Goal: Communication & Community: Answer question/provide support

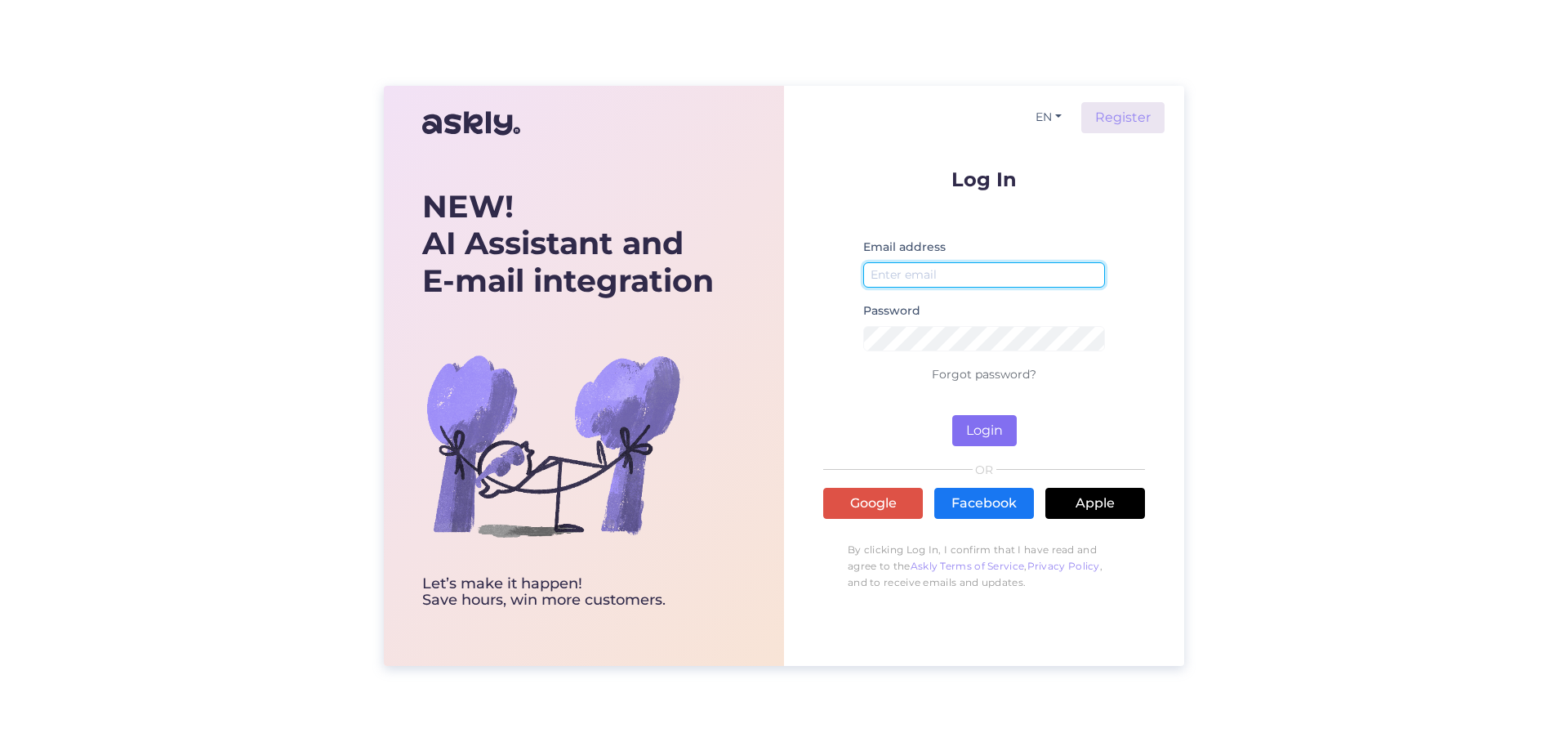
type input "[EMAIL_ADDRESS][DOMAIN_NAME]"
click at [987, 434] on button "Login" at bounding box center [984, 430] width 64 height 31
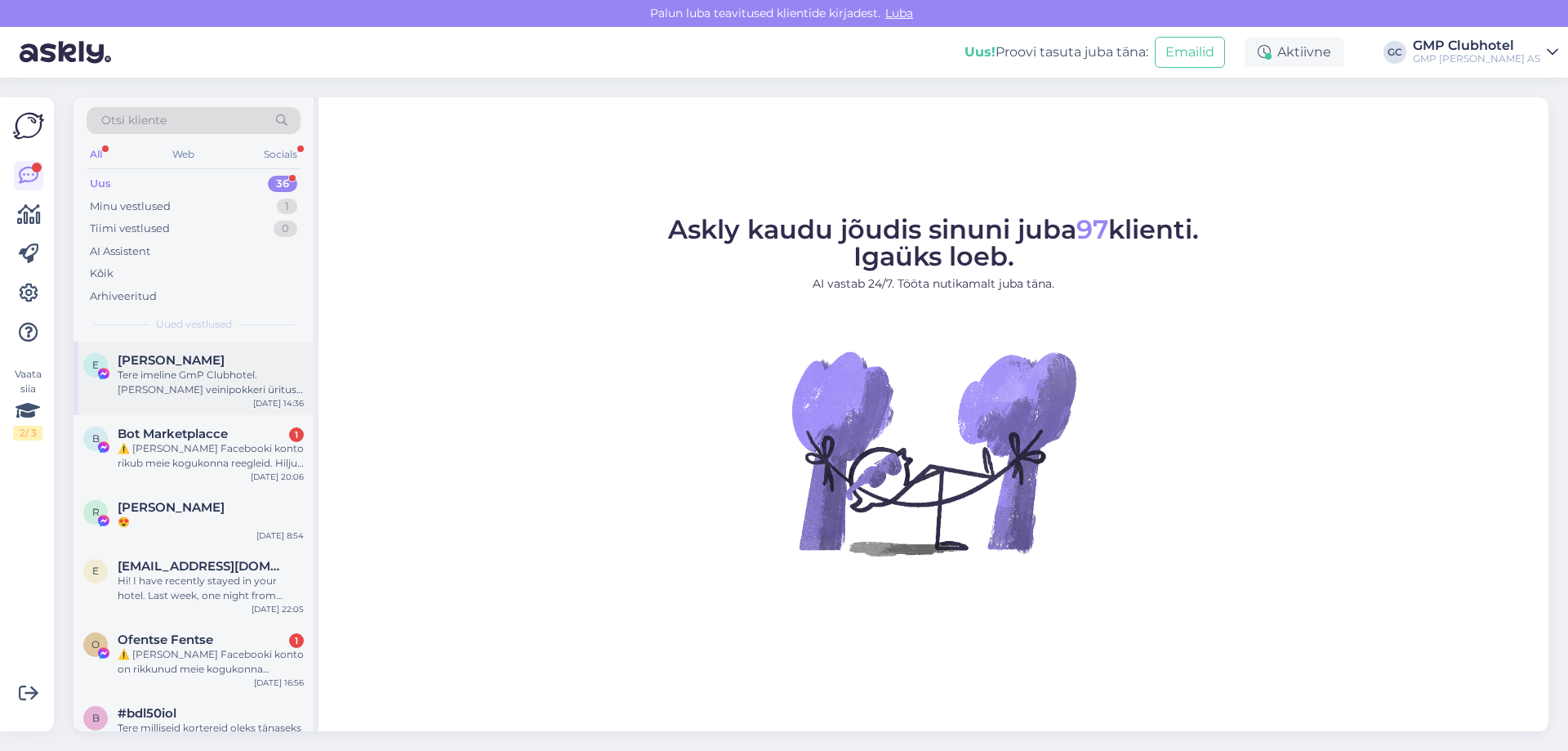
click at [197, 382] on div "Tere imeline GmP Clubhotel. [PERSON_NAME] veinipokkeri üritust. Väga väga lahe …" at bounding box center [211, 382] width 187 height 29
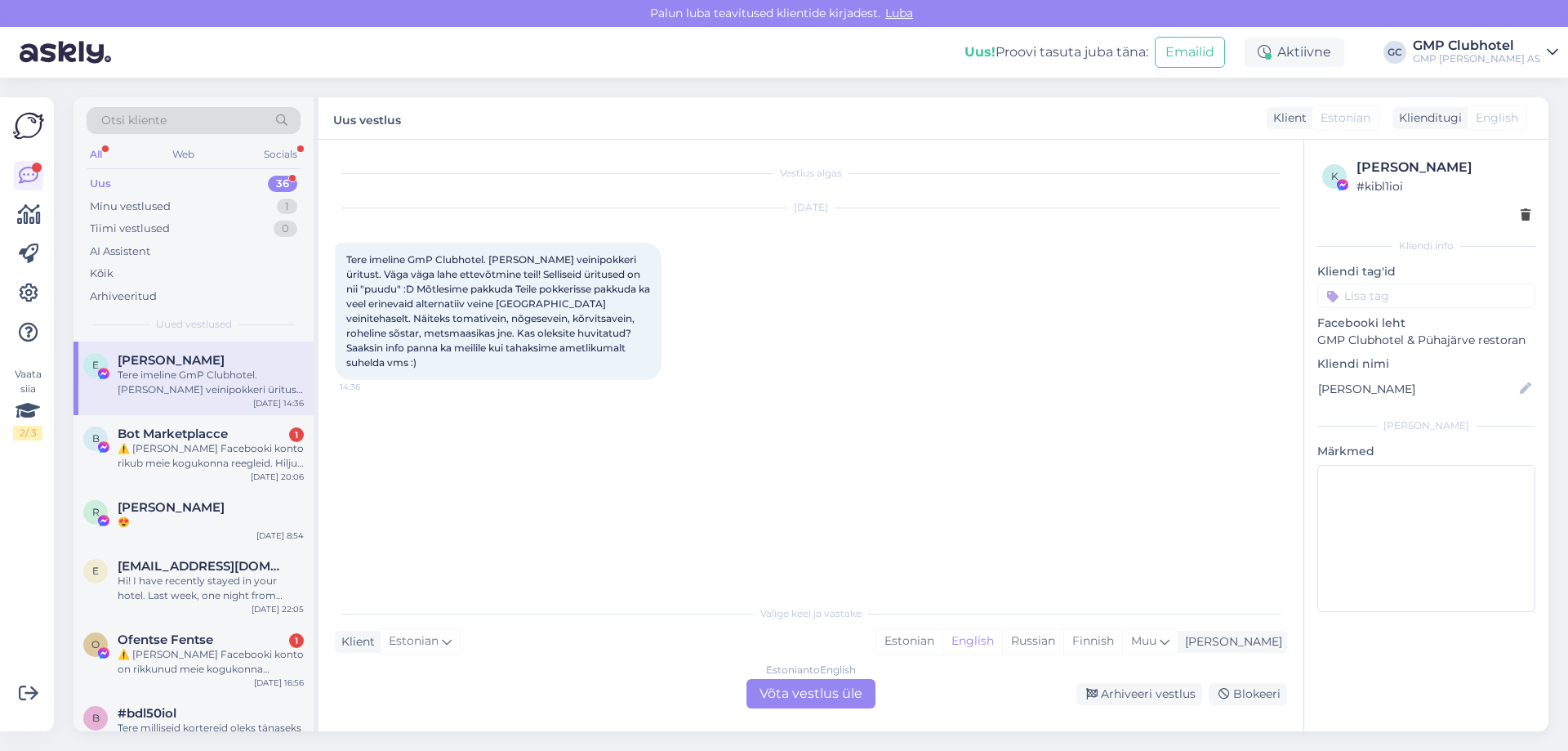
click at [809, 691] on div "Estonian to English Võta vestlus üle" at bounding box center [811, 693] width 129 height 29
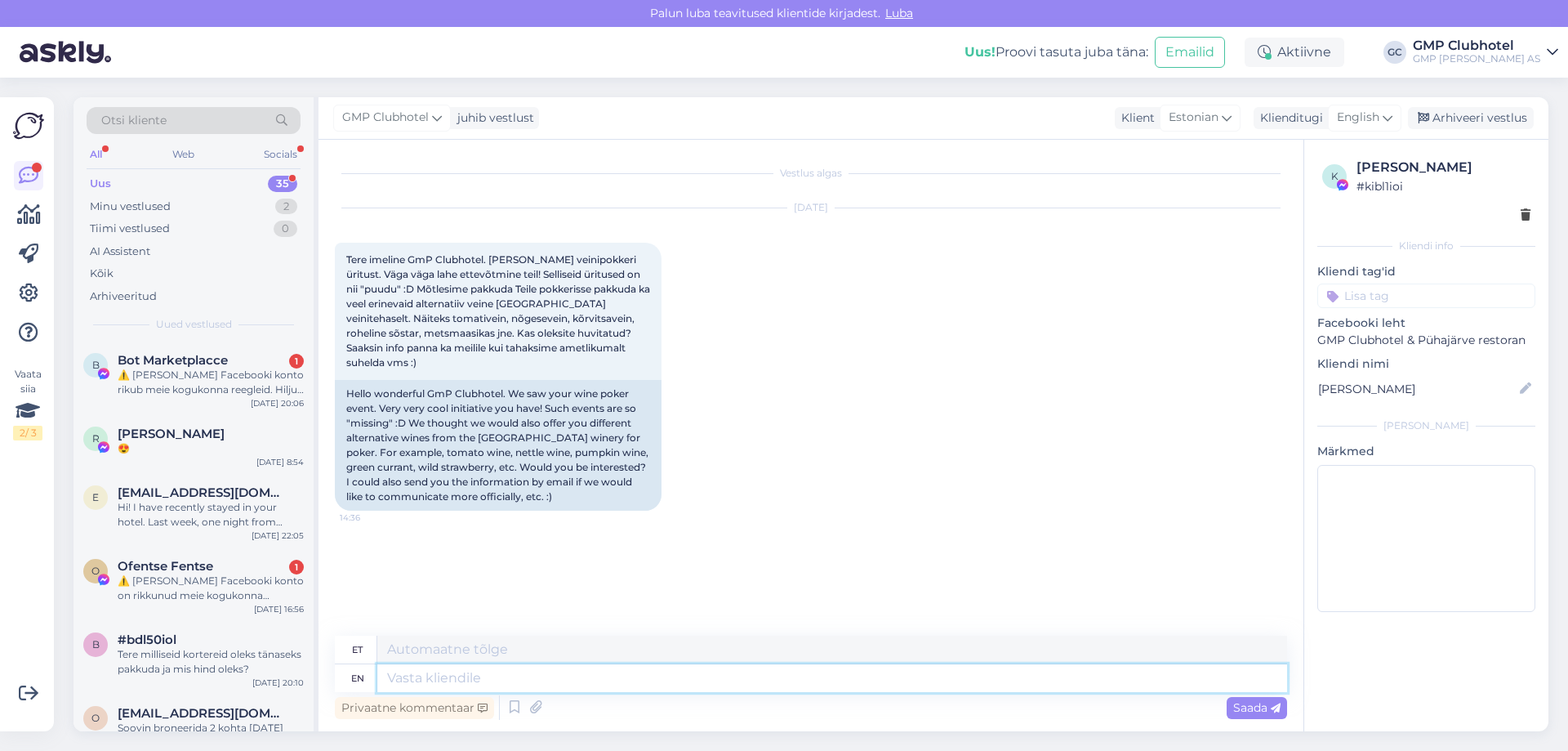
click at [496, 670] on textarea at bounding box center [832, 678] width 909 height 28
type textarea "Tere"
type textarea "Tere!"
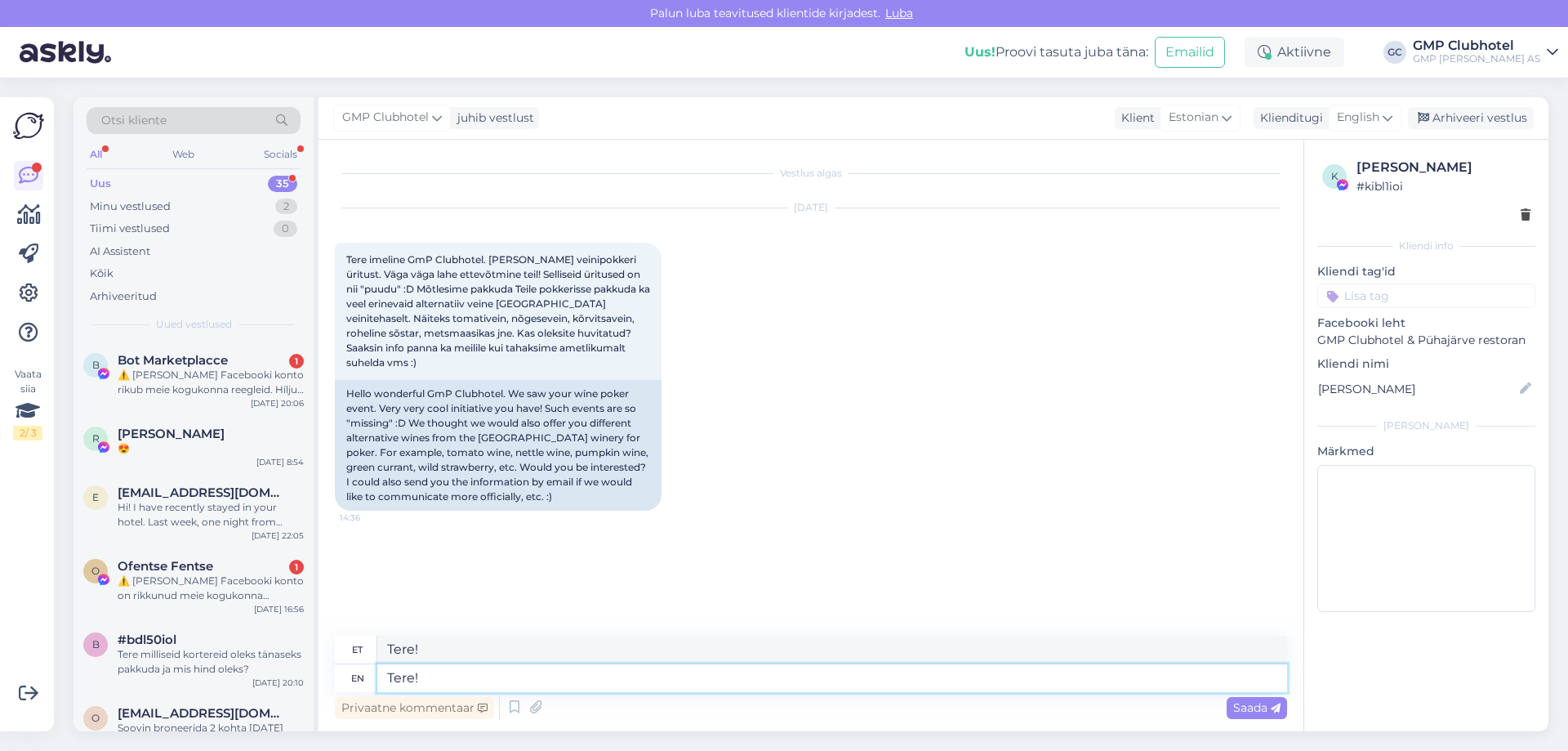
type textarea "Tere"
type textarea "Tere,"
type textarea "Tere, [PERSON_NAME]!"
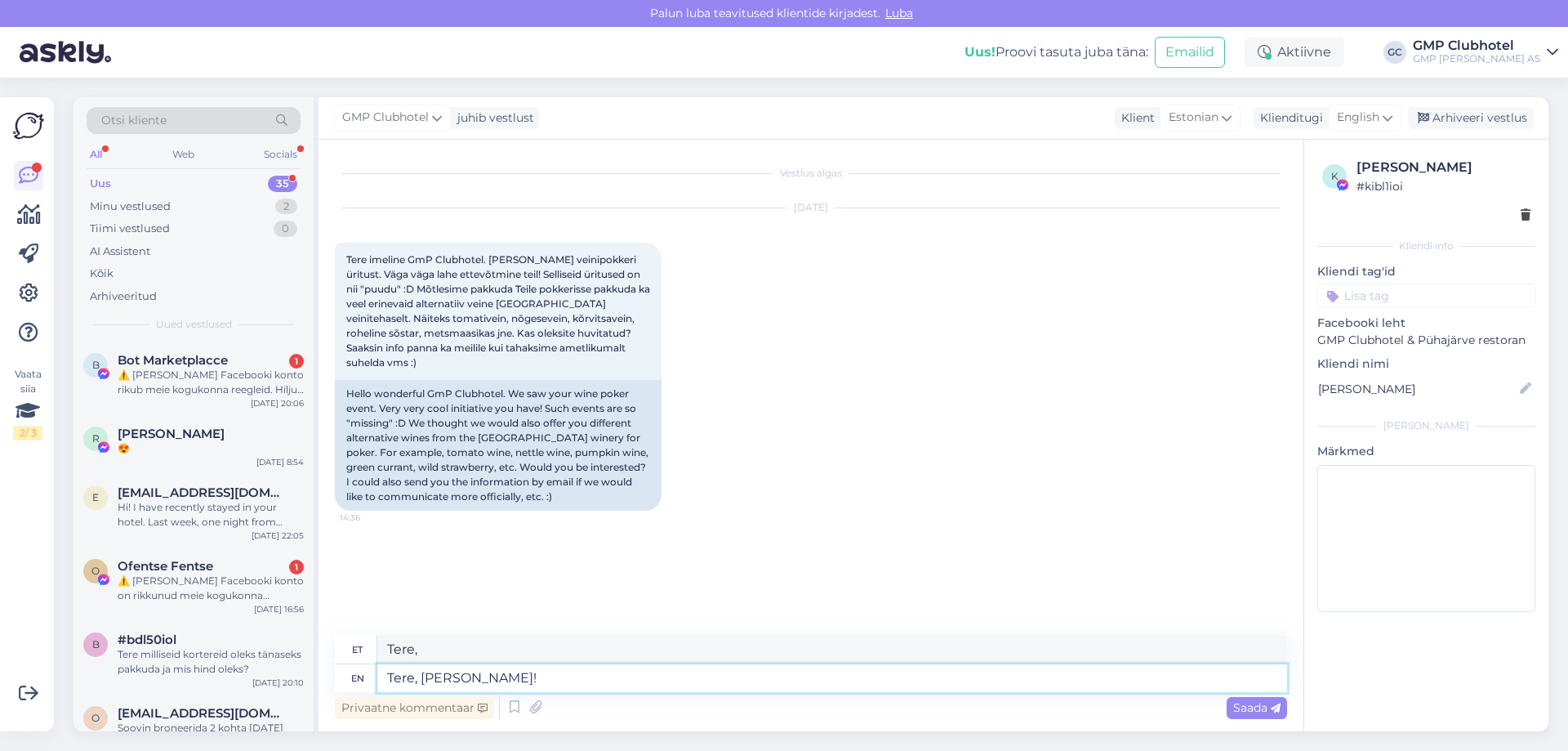
type textarea "Tere, [PERSON_NAME]!"
drag, startPoint x: 513, startPoint y: 303, endPoint x: 630, endPoint y: 301, distance: 117.0
click at [630, 301] on span "Tere imeline GmP Clubhotel. [PERSON_NAME] veinipokkeri üritust. Väga väga lahe …" at bounding box center [499, 311] width 306 height 115
copy span "Saaremaa veinitehaselt"
click at [522, 677] on textarea "Tere, [PERSON_NAME]!" at bounding box center [832, 678] width 909 height 28
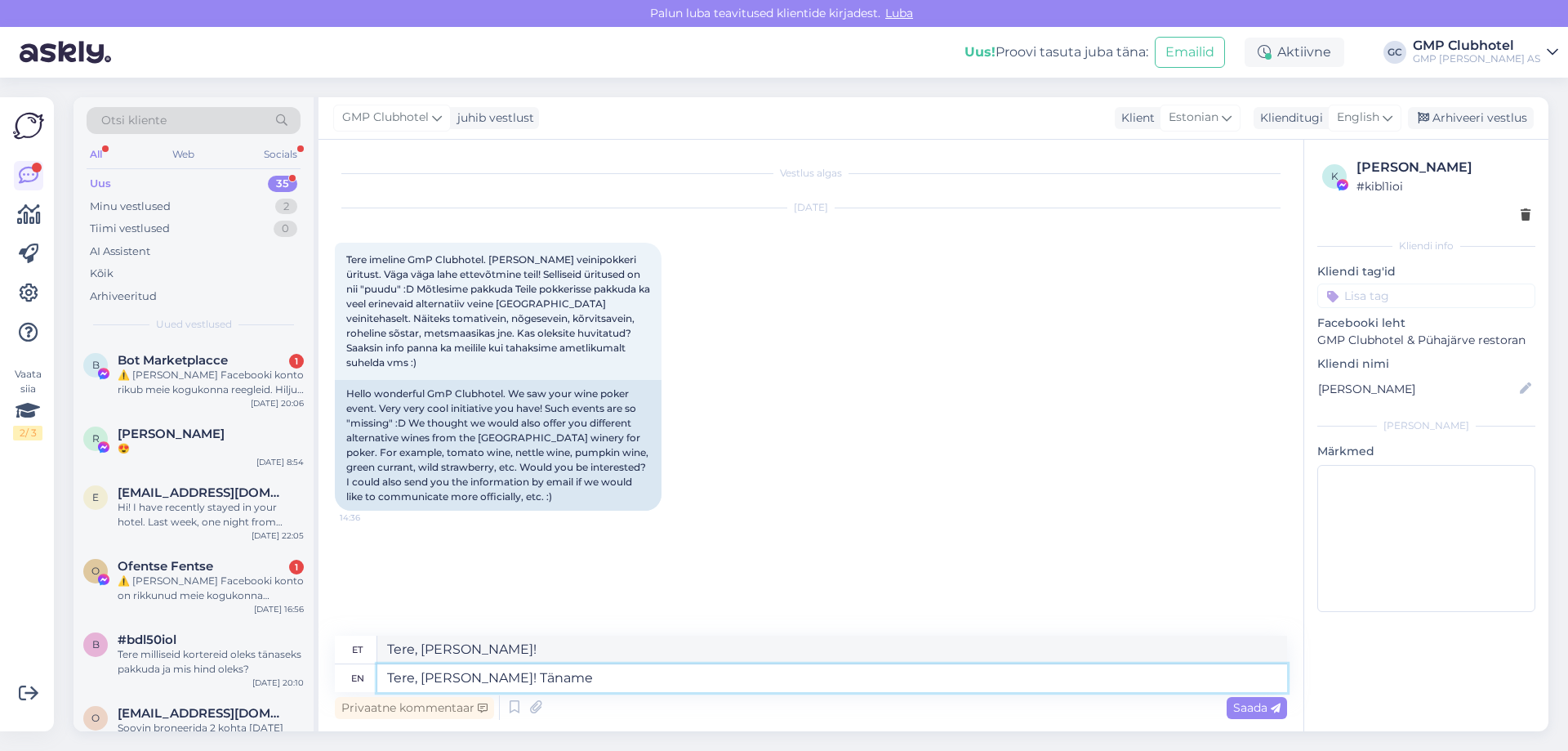
type textarea "Tere, [PERSON_NAME]! Täname"
type textarea "Tere, [PERSON_NAME]! Täname Teid"
type textarea "Tere, [PERSON_NAME]! Täname Teid huvi ee"
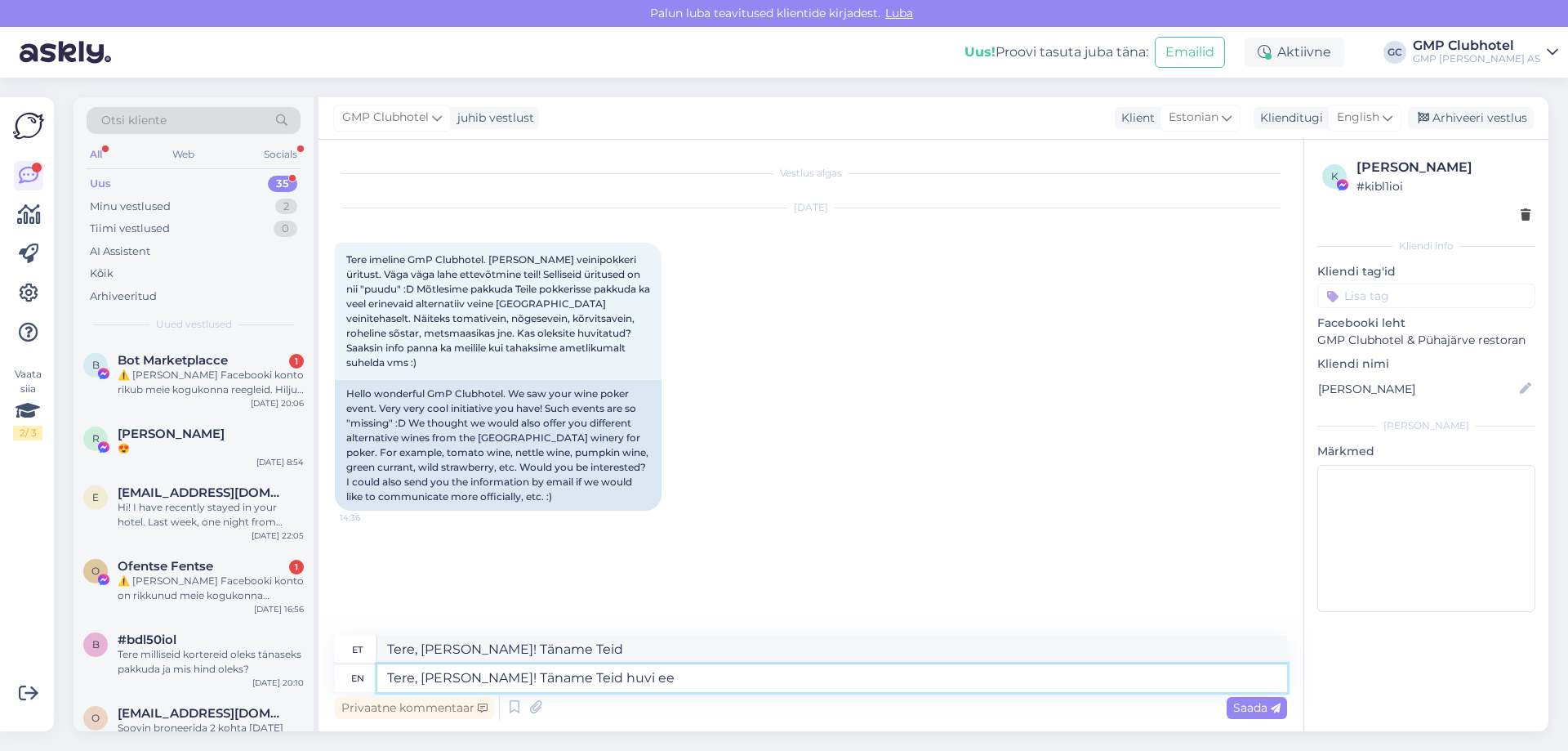
type textarea "Tere, [PERSON_NAME]! Täname Teid huvi"
type textarea "Tere, [PERSON_NAME]! Täname Teid huvi eest."
type textarea "Tere, [PERSON_NAME]! Täname Teid huvi eest. Meie v"
type textarea "Tere, [PERSON_NAME]! Täname Teid huvi eest. Meie"
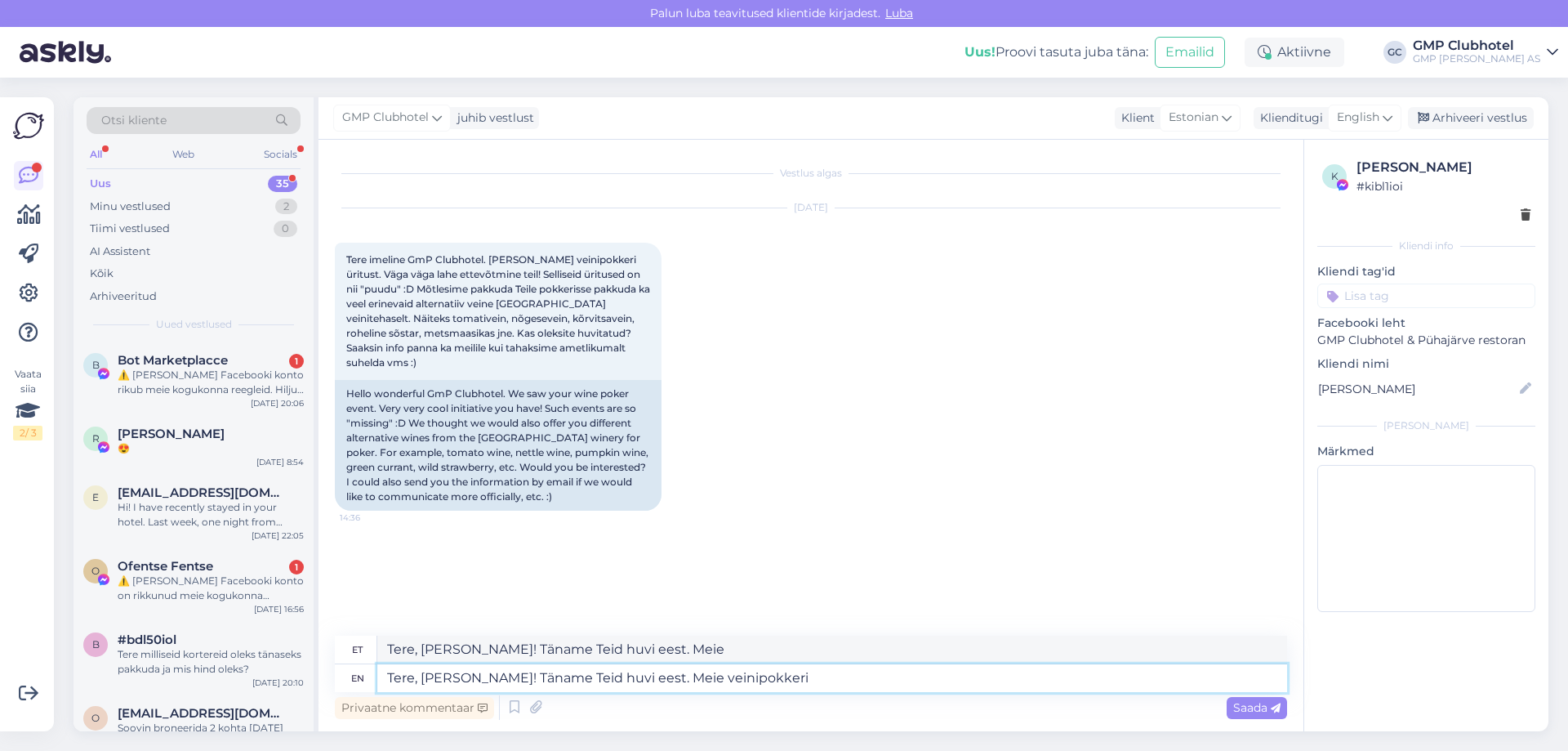
type textarea "Tere, [PERSON_NAME]! Täname Teid huvi eest. Meie veinipokkeri"
type textarea "Tere, [PERSON_NAME]! Täname Teid huvi eest. Meie veinipokkeri ürituse"
type textarea "Tere, [PERSON_NAME]! Täname Teid huvi eest. Meie veinipokkeri üritus"
click at [610, 672] on textarea "Tere, [PERSON_NAME]! Täname Teid huvi eest. Meie veinipokkeri ürituse" at bounding box center [832, 678] width 909 height 28
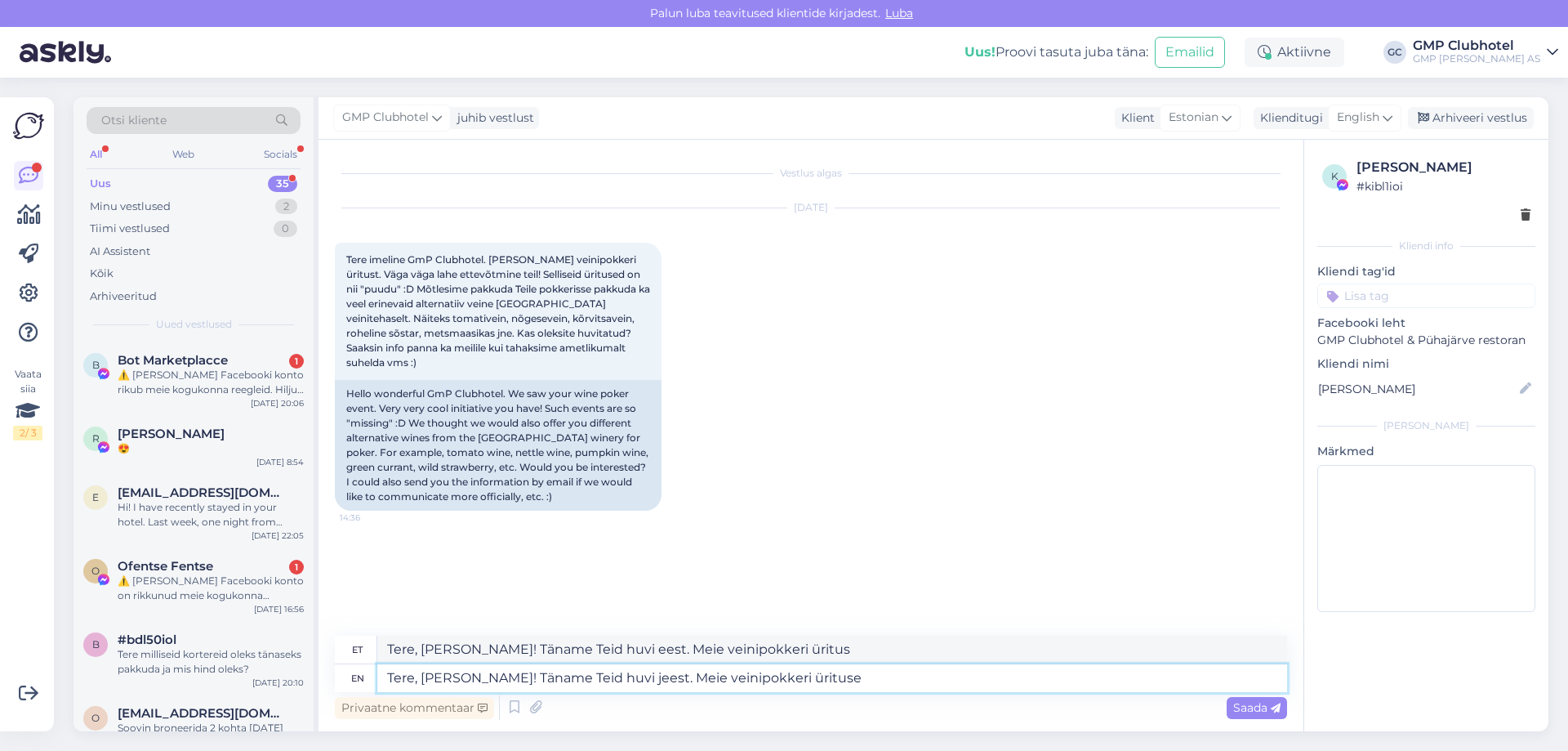
type textarea "Tere, [PERSON_NAME]! Täname Teid huvi jaeest. Meie veinipokkeri ürituse"
type textarea "Tere, [PERSON_NAME]! Täname Teid huvi jeest. Meie veinipokkeri üritus"
type textarea "Tere, [PERSON_NAME]! Täname Teid huvi ja eest. Meie veinipokkeri ürituse"
type textarea "Tere, [PERSON_NAME]! Täname Teid huvi ja eest. Meie veinipokkeri üritus"
type textarea "Tere, [PERSON_NAME]! Täname Teid huvi ja paeest. Meie veinipokkeri ürituse"
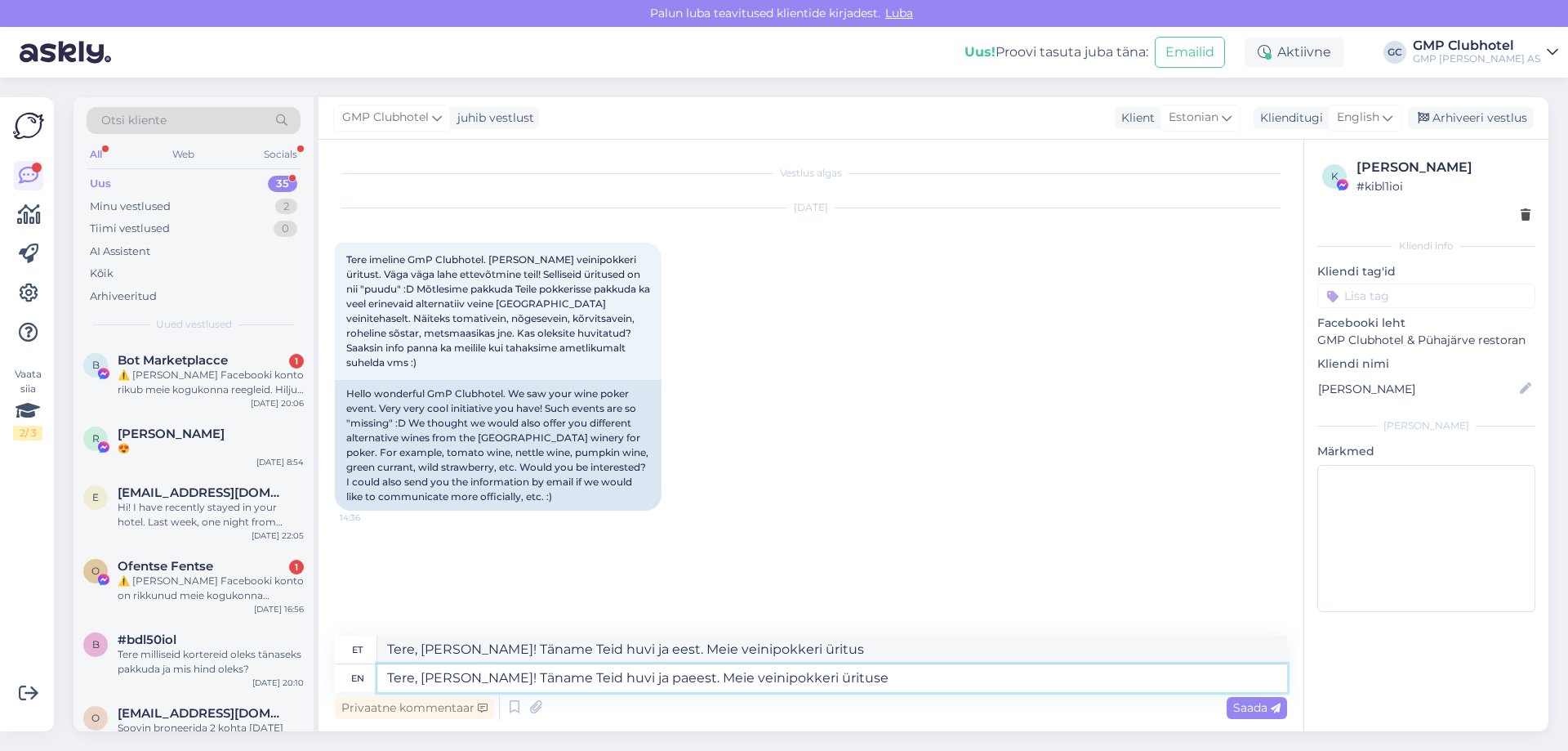
type textarea "Tere, [PERSON_NAME]! Täname Teid huvi [PERSON_NAME]. Meie veinipokkeri üritus"
type textarea "Tere, [PERSON_NAME]! Täname Teid huvi ja pakeest. Meie veinipokkeri ürituse"
type textarea "Tere, [PERSON_NAME]! Täname Teid huvi ja paeest. Meie veinipokkeri üritus"
type textarea "Tere, [PERSON_NAME]! Täname Teid huvi ja pakkueest. Meie veinipokkeri ürituse"
type textarea "Tere, [PERSON_NAME]! Täname Teid huvi ja pakeest. Meie veinipokkeri üritus"
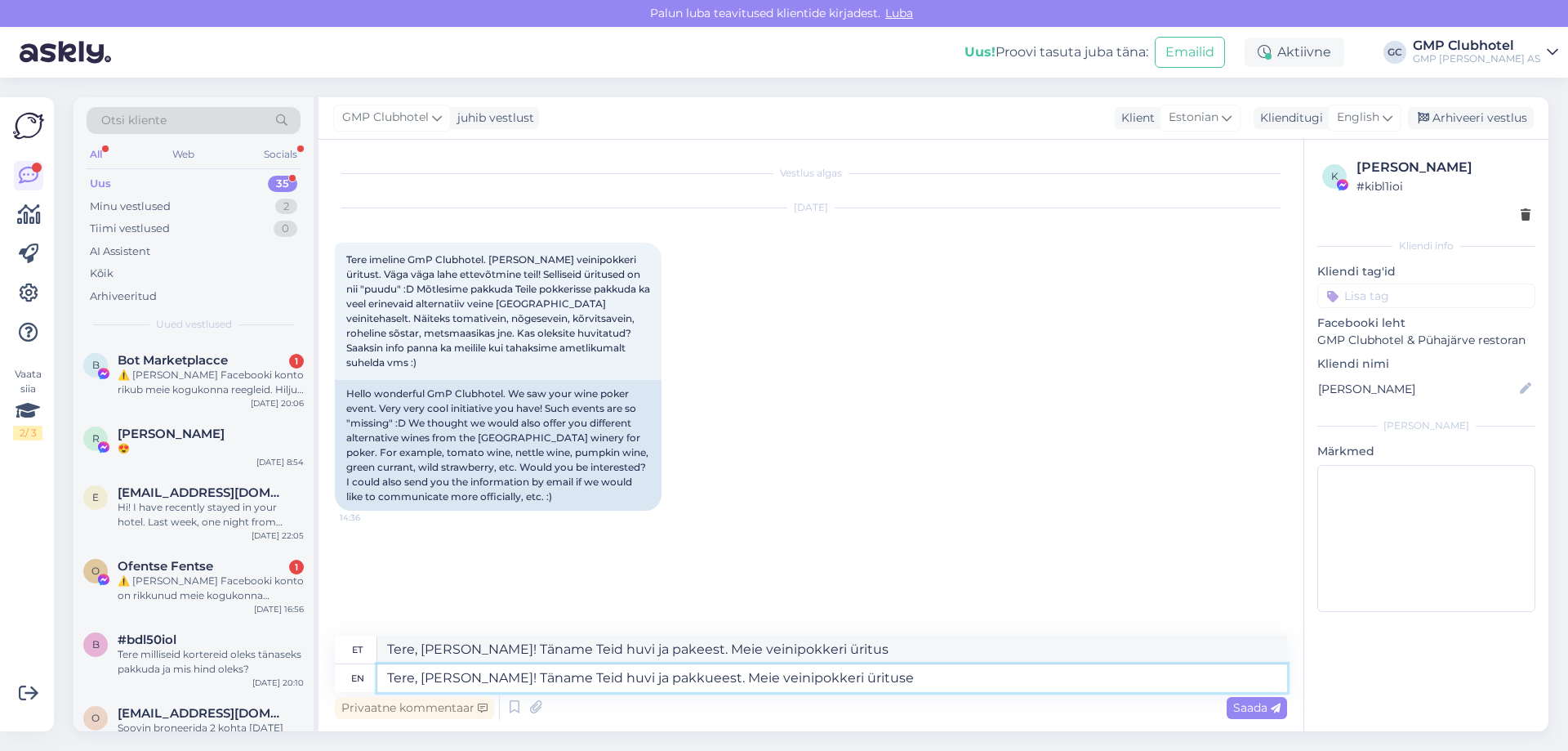
type textarea "Tere, [PERSON_NAME]! Täname Teid huvi ja pakkumeest. Meie veinipokkeri ürituse"
type textarea "Tere, [PERSON_NAME]! Täname Teid huvi ja pakkueest. Meie veinipokkeri üritus"
type textarea "Tere, [PERSON_NAME]! Täname Teid huvi ja pakkumieest. Meie veinipokkeri ürituse"
type textarea "Tere, [PERSON_NAME]! Täname Teid huvi ja pakkumeest. Meie veinipokkeri üritus"
type textarea "Tere, [PERSON_NAME]! Täname Teid huvi ja pakkumiseest. Meie veinipokkeri ürituse"
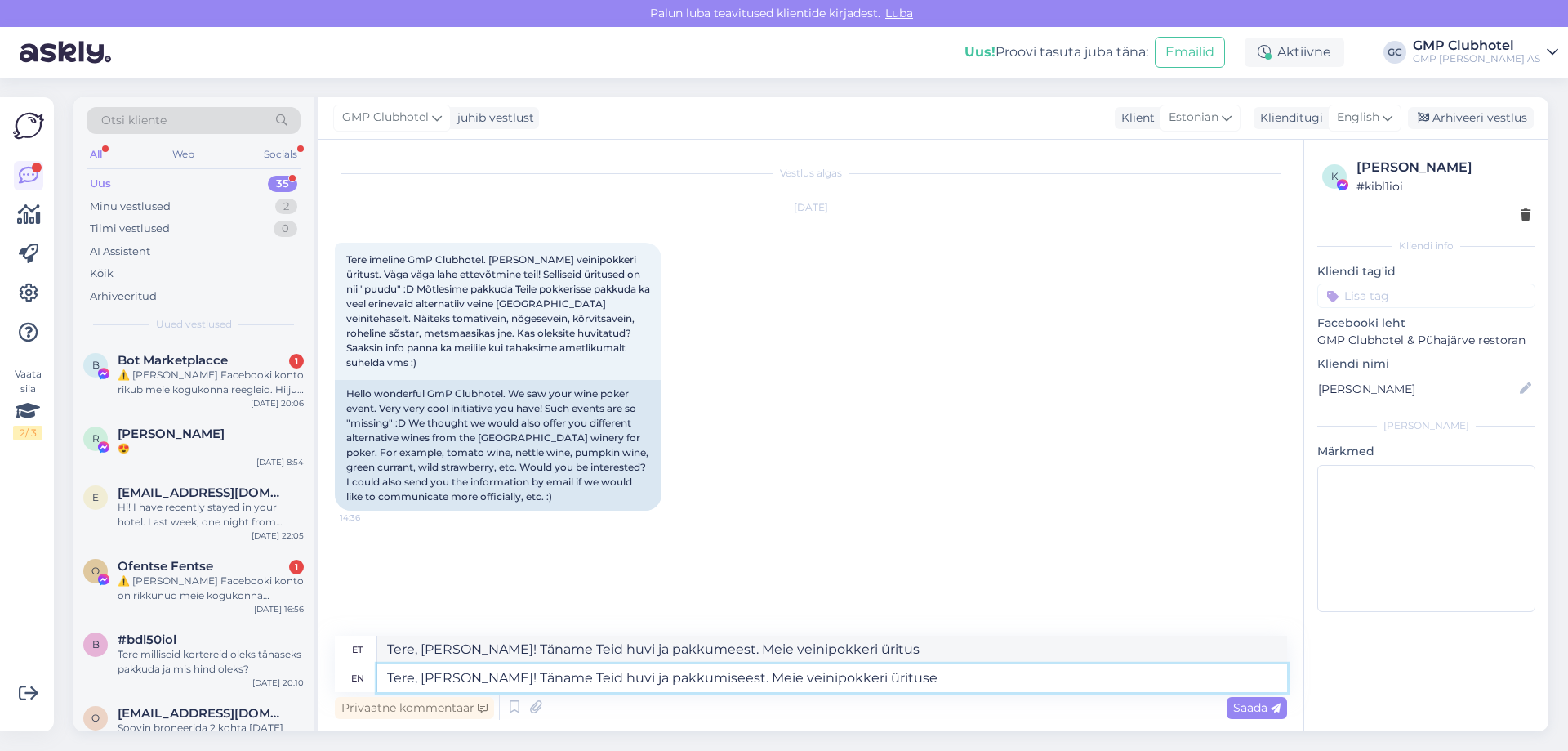
type textarea "Tere, [PERSON_NAME]! Täname Teid huvi ja pakkumieest. Meie veinipokkeri üritus"
type textarea "Tere, [PERSON_NAME]! Täname Teid huvi ja pakkumiseeest. Meie veinipokkeri üritu…"
type textarea "Tere, [PERSON_NAME]! Täname Teid huvi ja pakkumiseeest. Meie veinipokkeri üritus"
type textarea "Tere, [PERSON_NAME]! Täname Teid huvi ja pakkumise eest. Meie veinipokkeri ürit…"
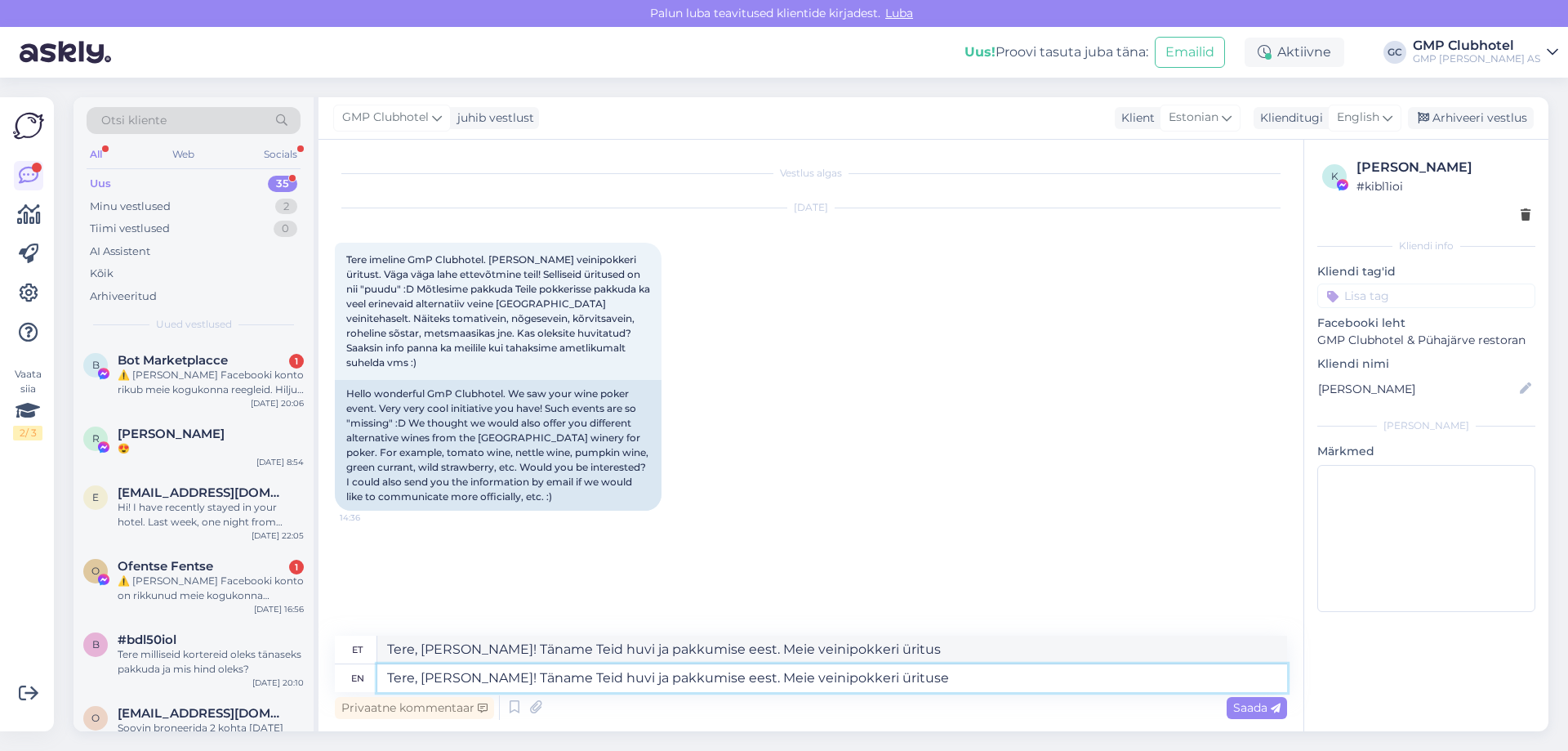
drag, startPoint x: 918, startPoint y: 675, endPoint x: 736, endPoint y: 680, distance: 182.1
click at [736, 680] on textarea "Tere, [PERSON_NAME]! Täname Teid huvi ja pakkumise eest. Meie veinipokkeri ürit…" at bounding box center [832, 678] width 909 height 28
type textarea "Tere, [PERSON_NAME]! Täname Teid huvi ja pakkumise eest."
type textarea "Tere, [PERSON_NAME]! Täname Teid huvi ja pakkumise eest. Võite m"
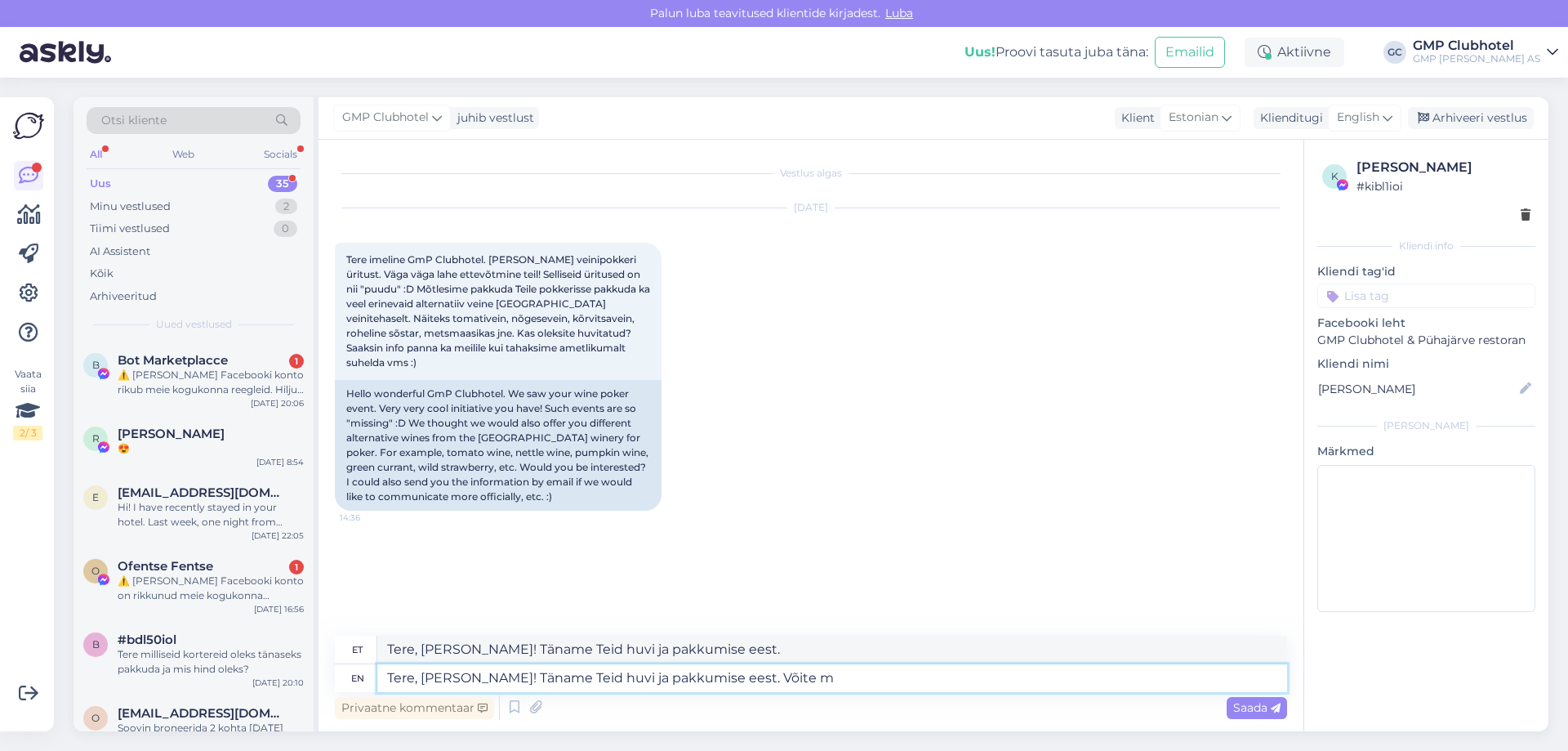
type textarea "Tere, [PERSON_NAME]! Täname Teid huvi ja pakkumise eest. Võite"
type textarea "Tere, [PERSON_NAME]! Täname Teid huvi ja pakkumise eest. [PERSON_NAME]"
type textarea "Tere, [PERSON_NAME]! Täname Teid huvi ja pakkumise eest. [PERSON_NAME] kirjutada"
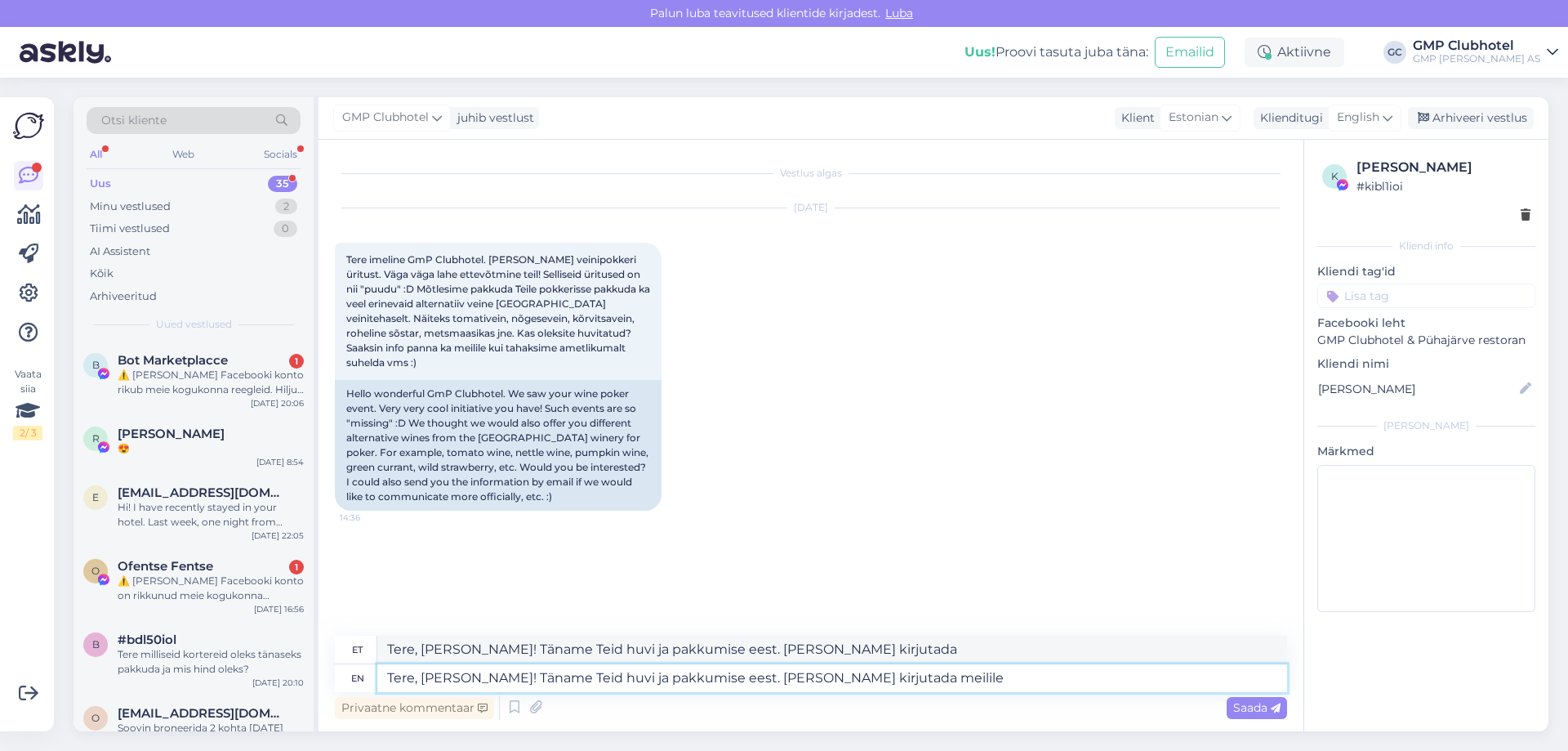
type textarea "Tere, [PERSON_NAME]! Täname Teid huvi ja pakkumise eest. [PERSON_NAME] kirjutad…"
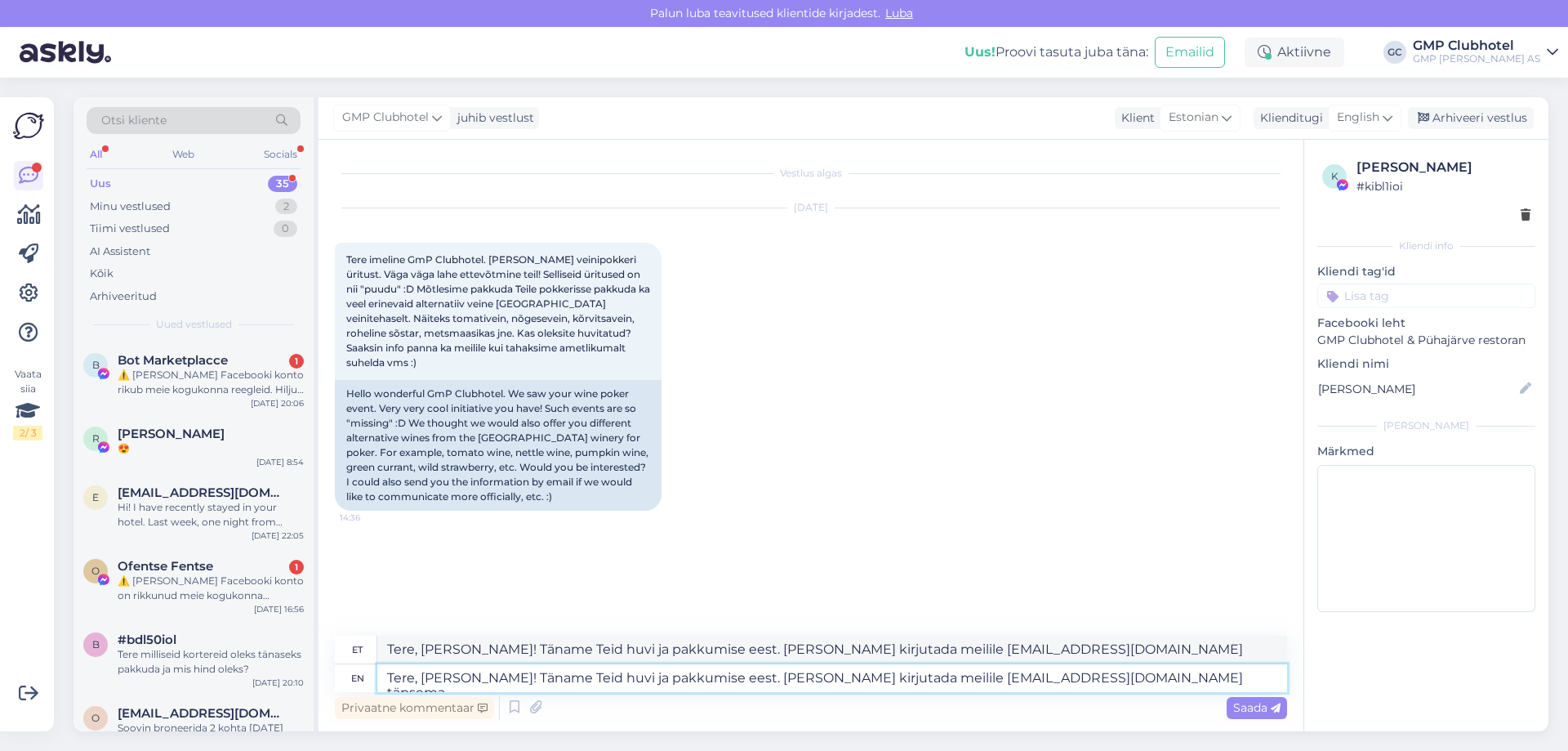
type textarea "Tere, [PERSON_NAME]! Täname Teid huvi ja pakkumise eest. [PERSON_NAME] kirjutad…"
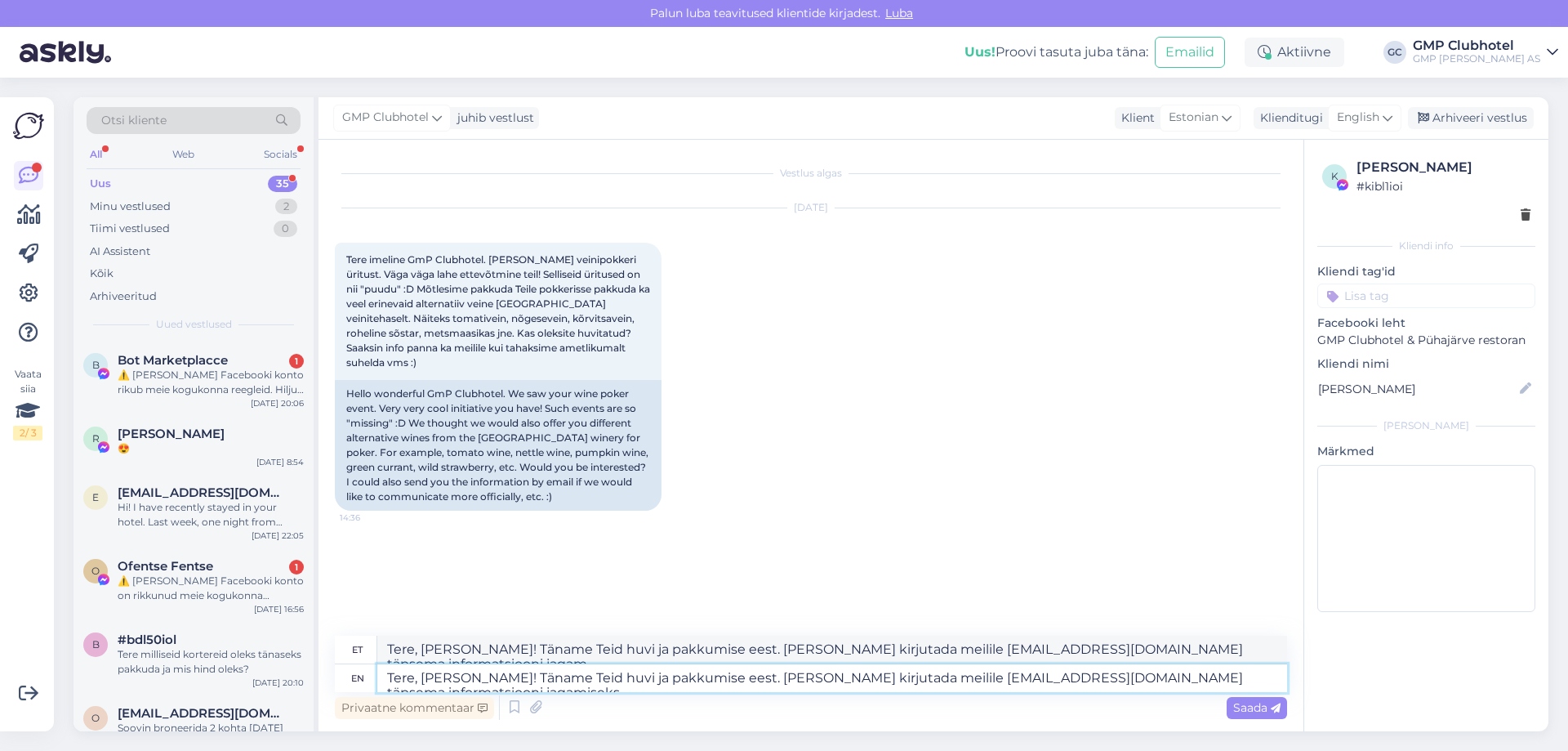
type textarea "Tere, [PERSON_NAME]! Täname Teid huvi ja pakkumise eest. [PERSON_NAME] kirjutad…"
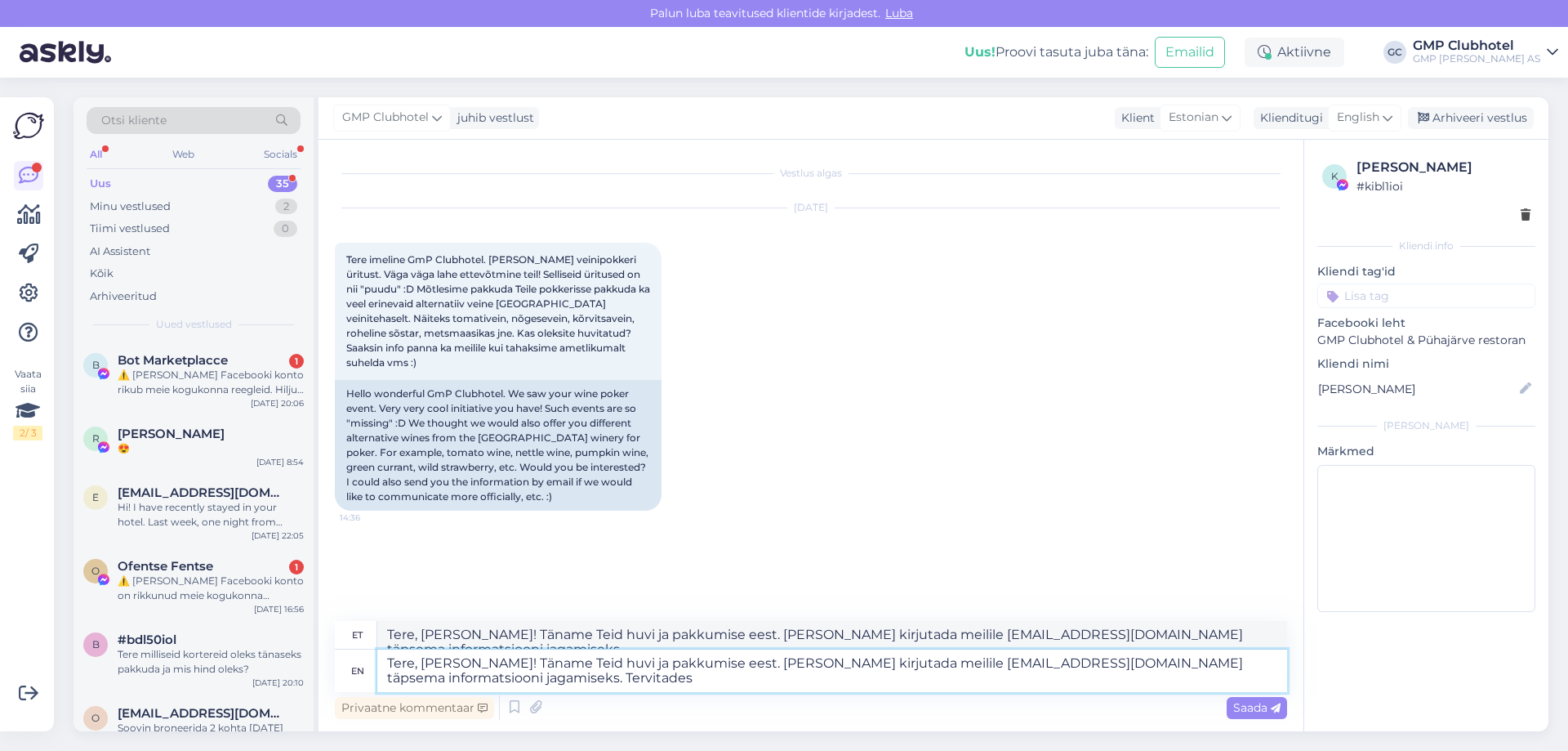
type textarea "Tere, [PERSON_NAME]! Täname Teid huvi ja pakkumise eest. [PERSON_NAME] kirjutad…"
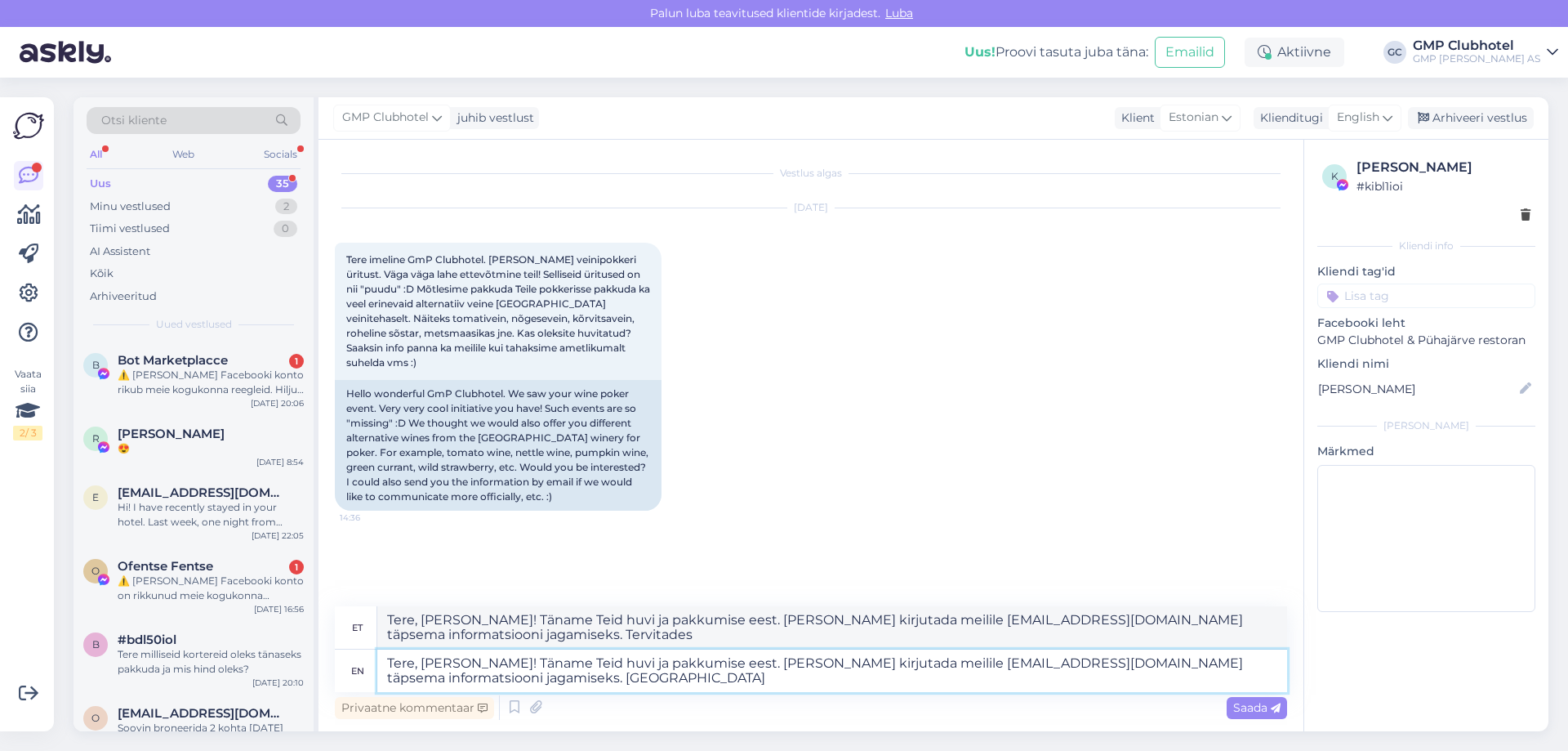
type textarea "Tere, [PERSON_NAME]! Täname Teid huvi ja pakkumise eest. [PERSON_NAME] kirjutad…"
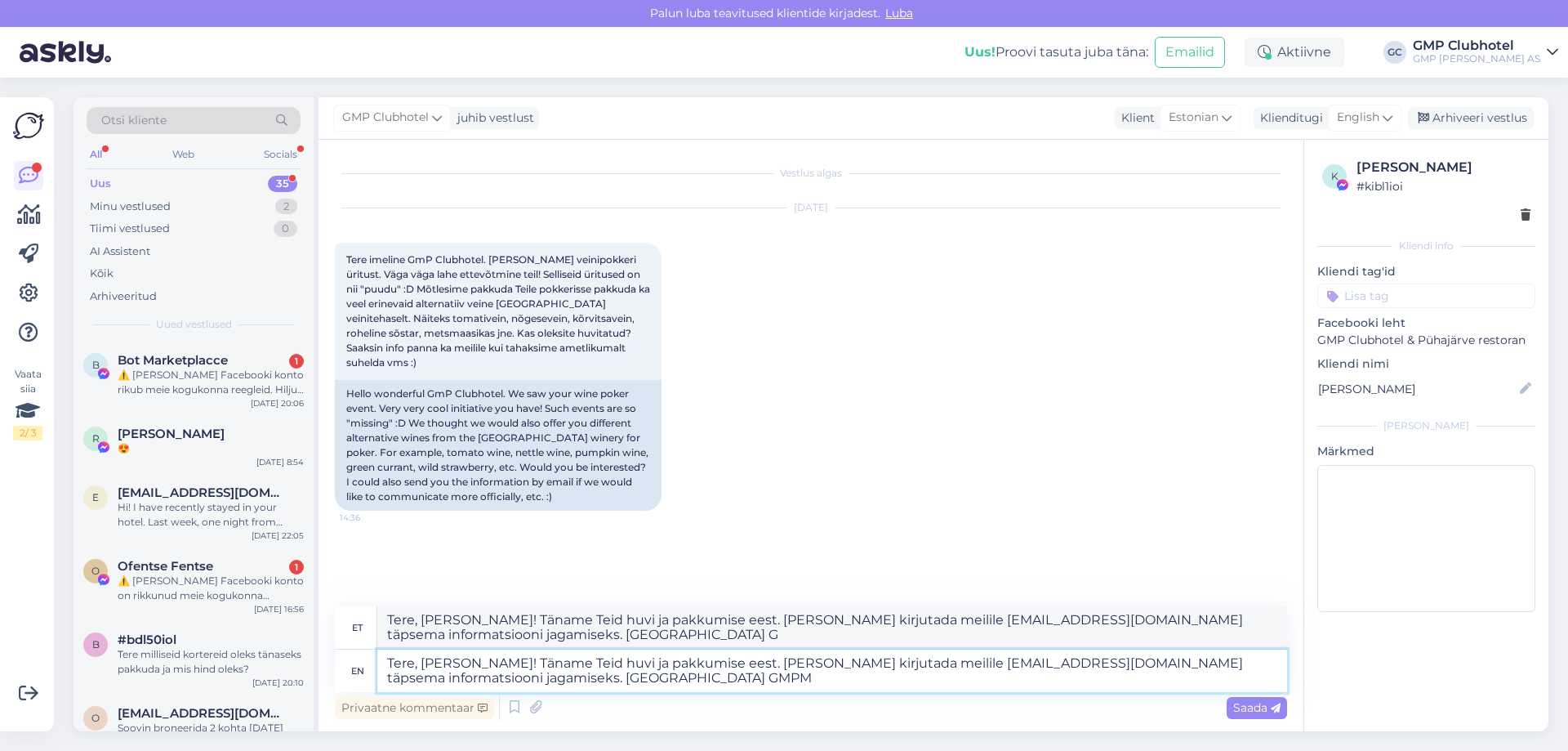
type textarea "Tere, [PERSON_NAME]! Täname Teid huvi ja pakkumise eest. [PERSON_NAME] kirjutad…"
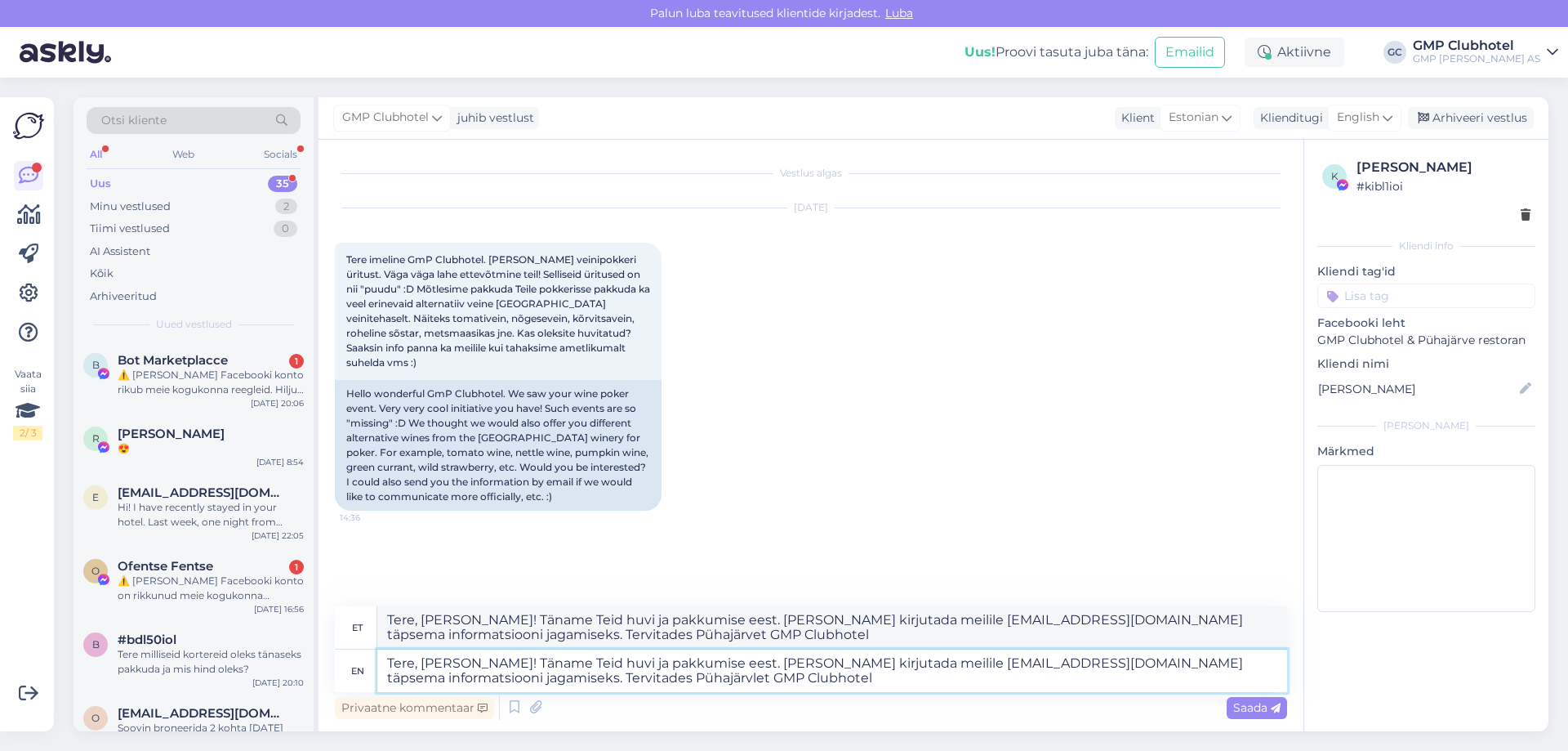
click at [524, 675] on textarea "Tere, [PERSON_NAME]! Täname Teid huvi ja pakkumise eest. [PERSON_NAME] kirjutad…" at bounding box center [832, 670] width 909 height 43
type textarea "Tere, [PERSON_NAME]! Täname Teid huvi ja pakkumise eest. [PERSON_NAME] kirjutad…"
click at [772, 660] on textarea "Tere, [PERSON_NAME]! Täname Teid huvi ja pakkumise eest. [PERSON_NAME] kirjutad…" at bounding box center [832, 670] width 909 height 43
type textarea "Tere, [PERSON_NAME]! Täname Teid huvi ja pakkumise eest. meile kirjutada meilil…"
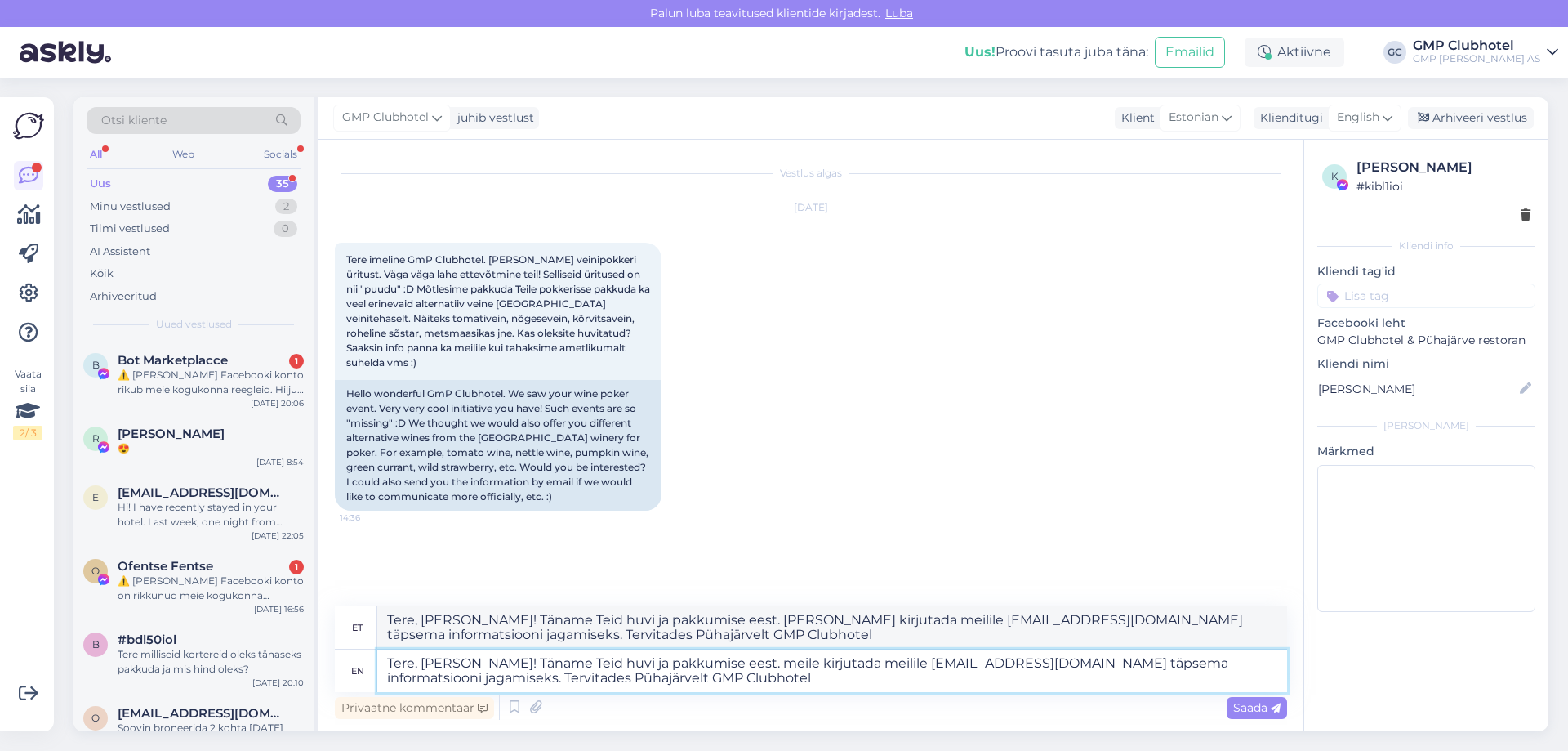
type textarea "Tere, [PERSON_NAME]! Täname Teid huvi ja pakkumise eest. meile kirjutada meilil…"
type textarea "Tere, [PERSON_NAME]! Täname Teid huvi ja pakkumise eest. Palime Teimeile kirjut…"
type textarea "Tere, [PERSON_NAME]! Täname Teid huvi ja pakkumise eest. Palime Teil meile kirj…"
type textarea "Tere, [PERSON_NAME]! Täname Teid huvi ja pakkumise eest. Palime Teile kirjutada…"
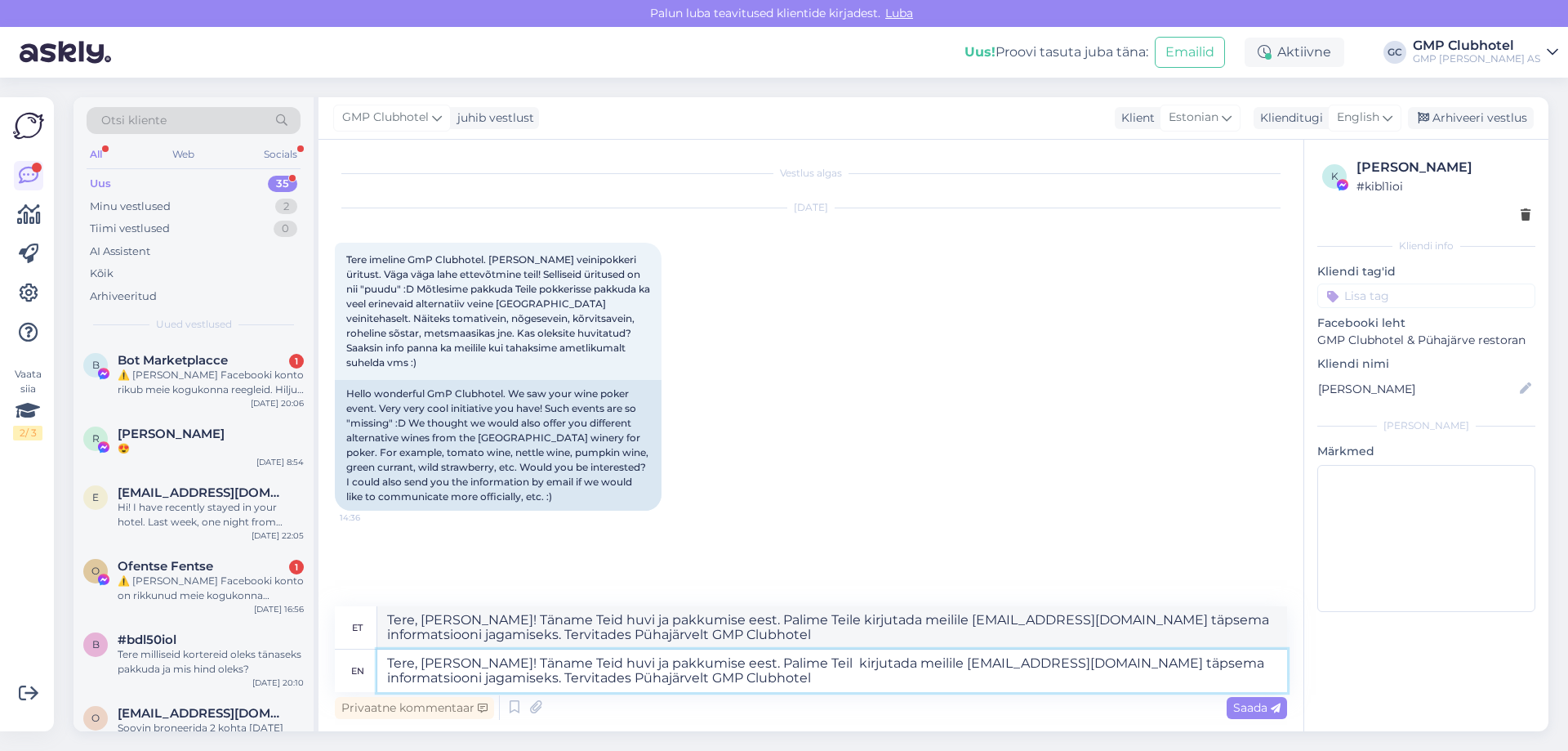
type textarea "Tere, [PERSON_NAME]! Täname Teid huvi ja pakkumise eest. Palime Teil kirjutada …"
click at [760, 662] on textarea "Tere, [PERSON_NAME]! Täname Teid huvi ja pakkumise eest. Palime Teil kirjutada …" at bounding box center [832, 670] width 909 height 43
type textarea "Tere, [PERSON_NAME]! Täname Teid huvi ja pakkumise eest. Palume Teil kirjutada …"
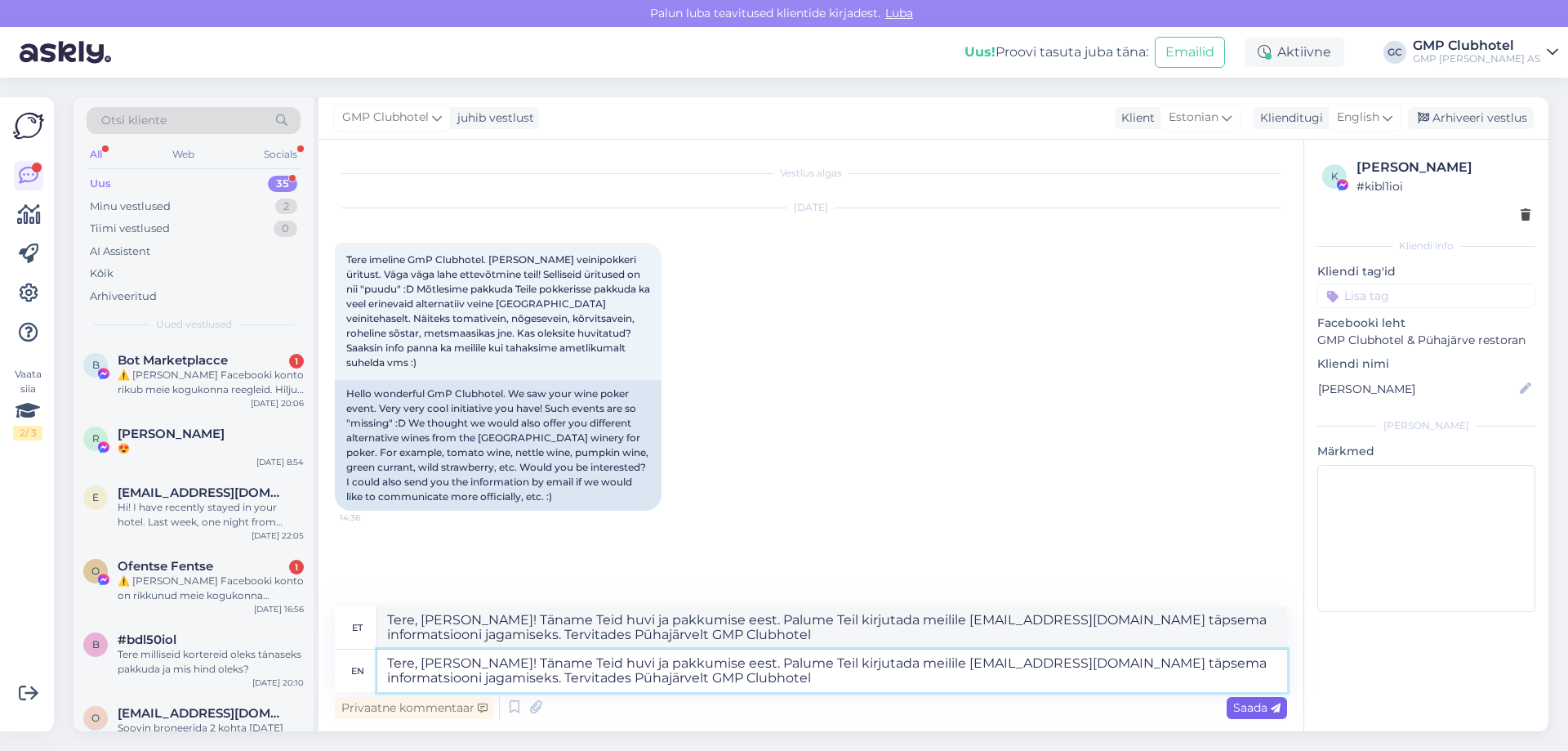
type textarea "Tere, [PERSON_NAME]! Täname Teid huvi ja pakkumise eest. Palume Teil kirjutada …"
click at [1243, 708] on span "Saada" at bounding box center [1256, 708] width 47 height 14
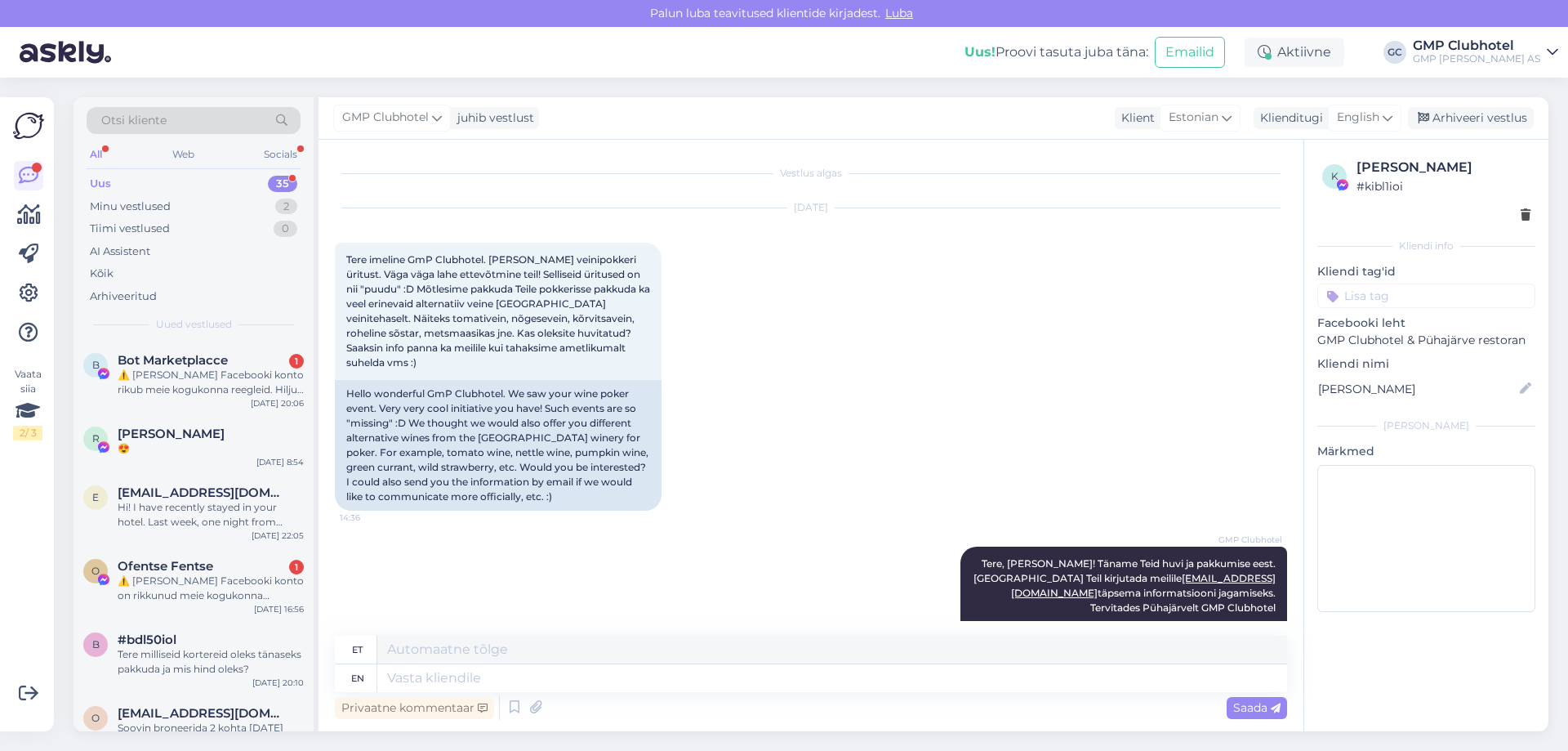
scroll to position [79, 0]
